Goal: Transaction & Acquisition: Purchase product/service

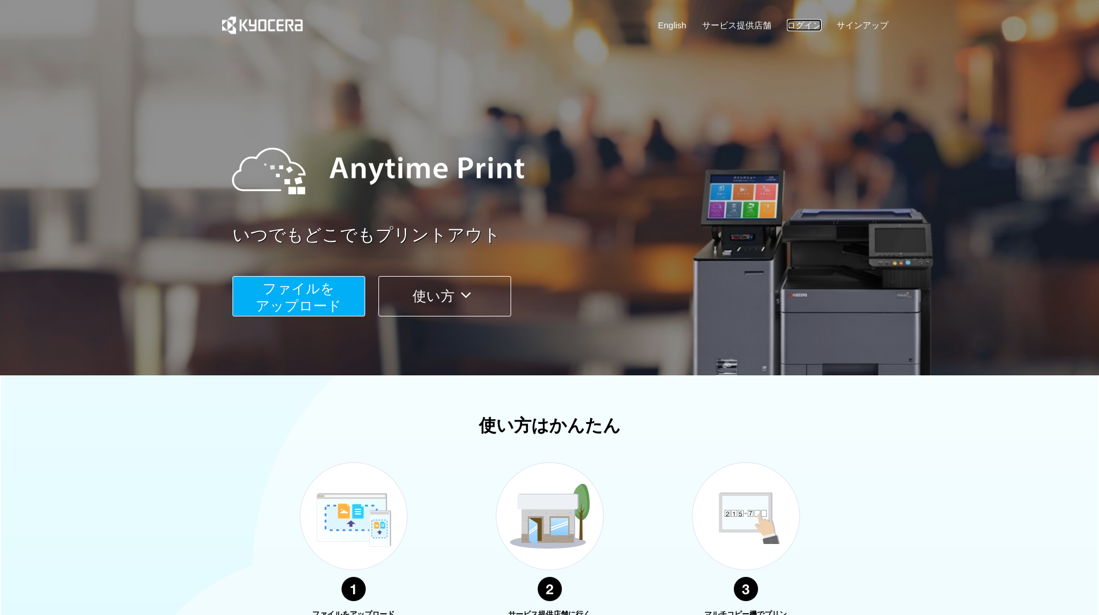
click at [806, 23] on link "ログイン" at bounding box center [804, 25] width 35 height 12
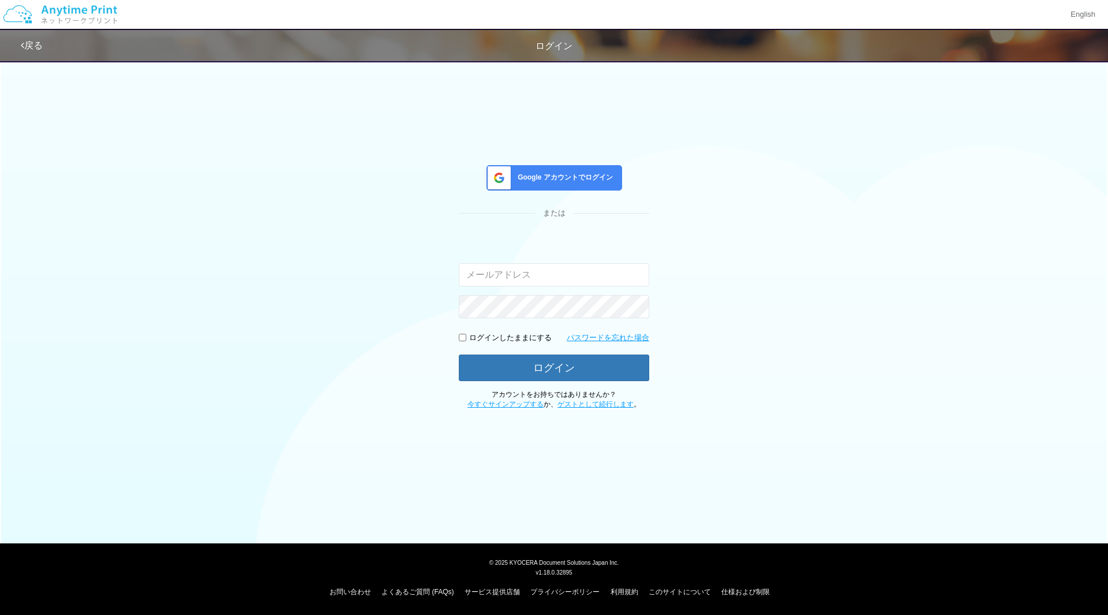
click at [544, 177] on span "Google アカウントでログイン" at bounding box center [563, 178] width 100 height 10
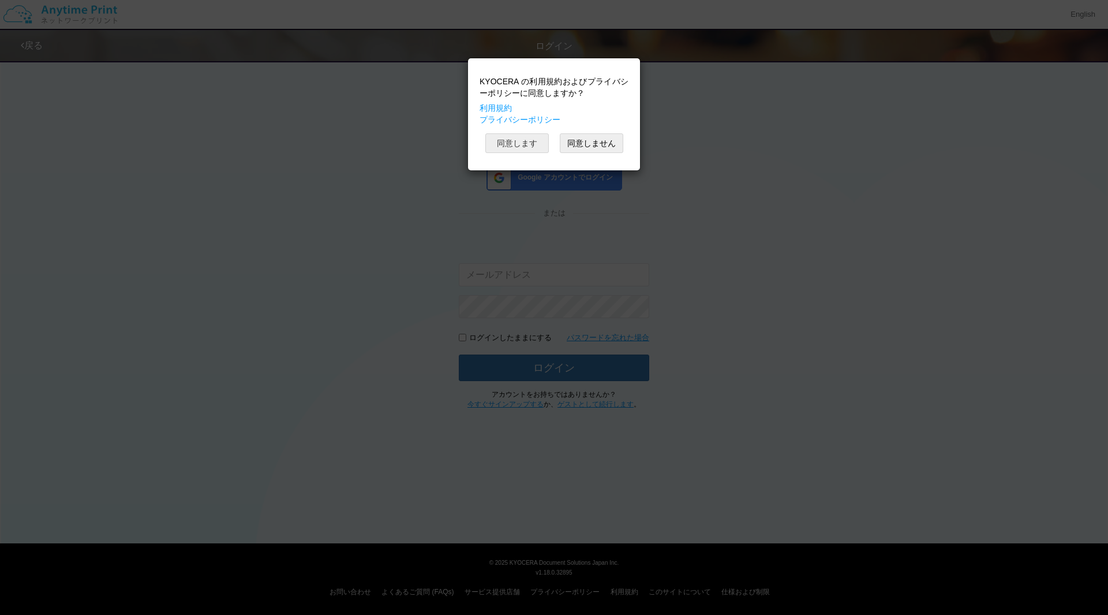
click at [526, 147] on button "同意します" at bounding box center [516, 143] width 63 height 20
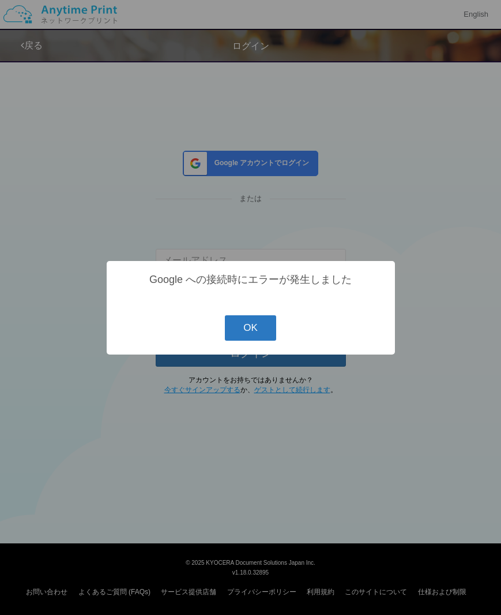
click at [252, 325] on button "OK" at bounding box center [250, 327] width 51 height 25
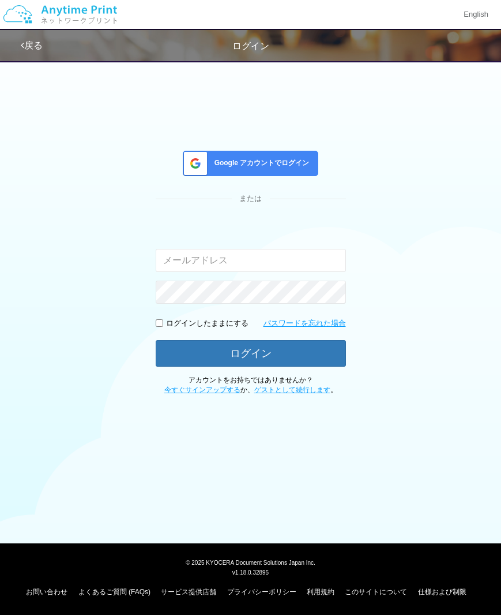
click at [289, 165] on span "Google アカウントでログイン" at bounding box center [260, 163] width 100 height 10
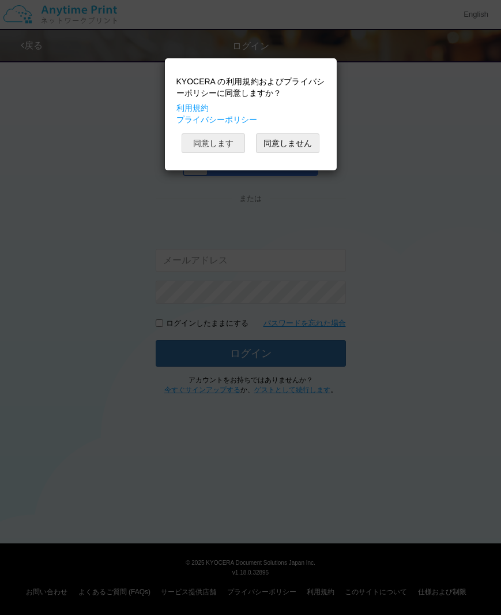
click at [226, 138] on button "同意します" at bounding box center [213, 143] width 63 height 20
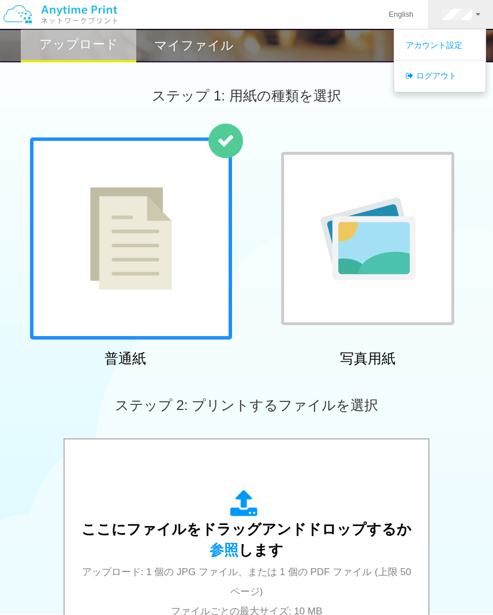
click at [398, 366] on div "写真用紙" at bounding box center [368, 254] width 202 height 234
